Goal: Find specific page/section

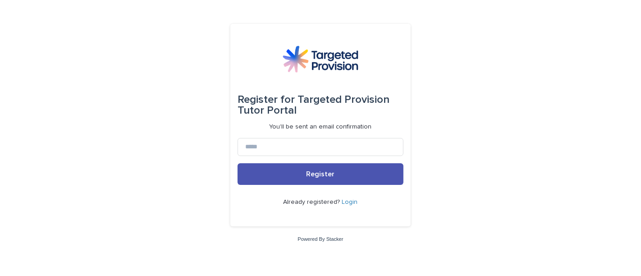
click at [350, 199] on link "Login" at bounding box center [350, 202] width 16 height 6
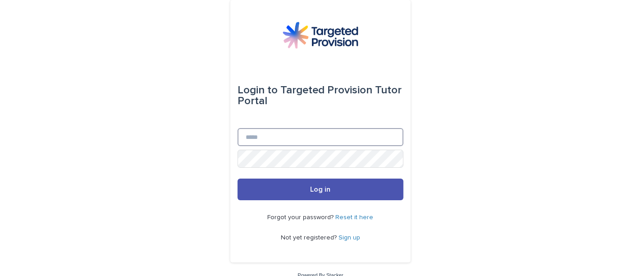
click at [335, 128] on input "Email" at bounding box center [321, 137] width 166 height 18
type input "**********"
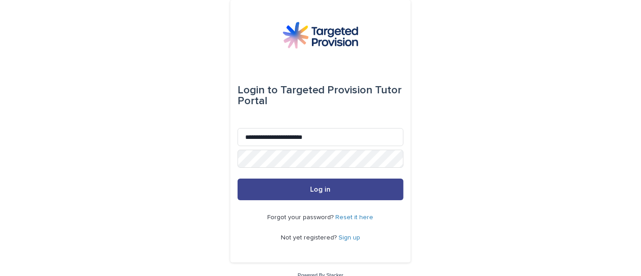
click at [314, 194] on button "Log in" at bounding box center [321, 189] width 166 height 22
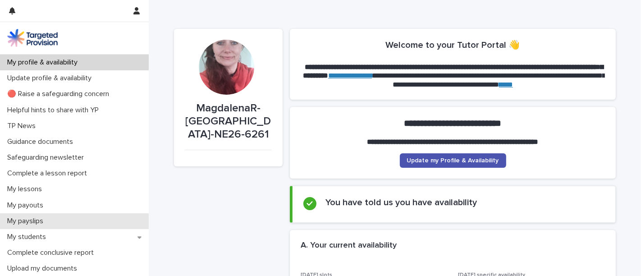
click at [46, 217] on p "My payslips" at bounding box center [27, 221] width 47 height 9
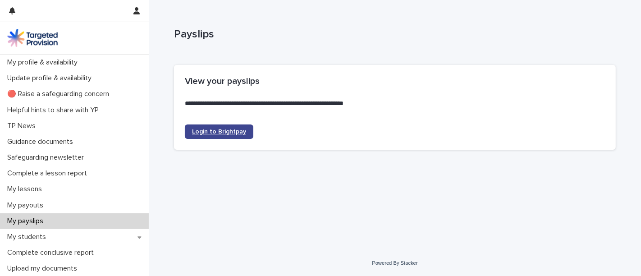
click at [225, 124] on link "Login to Brightpay" at bounding box center [219, 131] width 69 height 14
